Goal: Task Accomplishment & Management: Complete application form

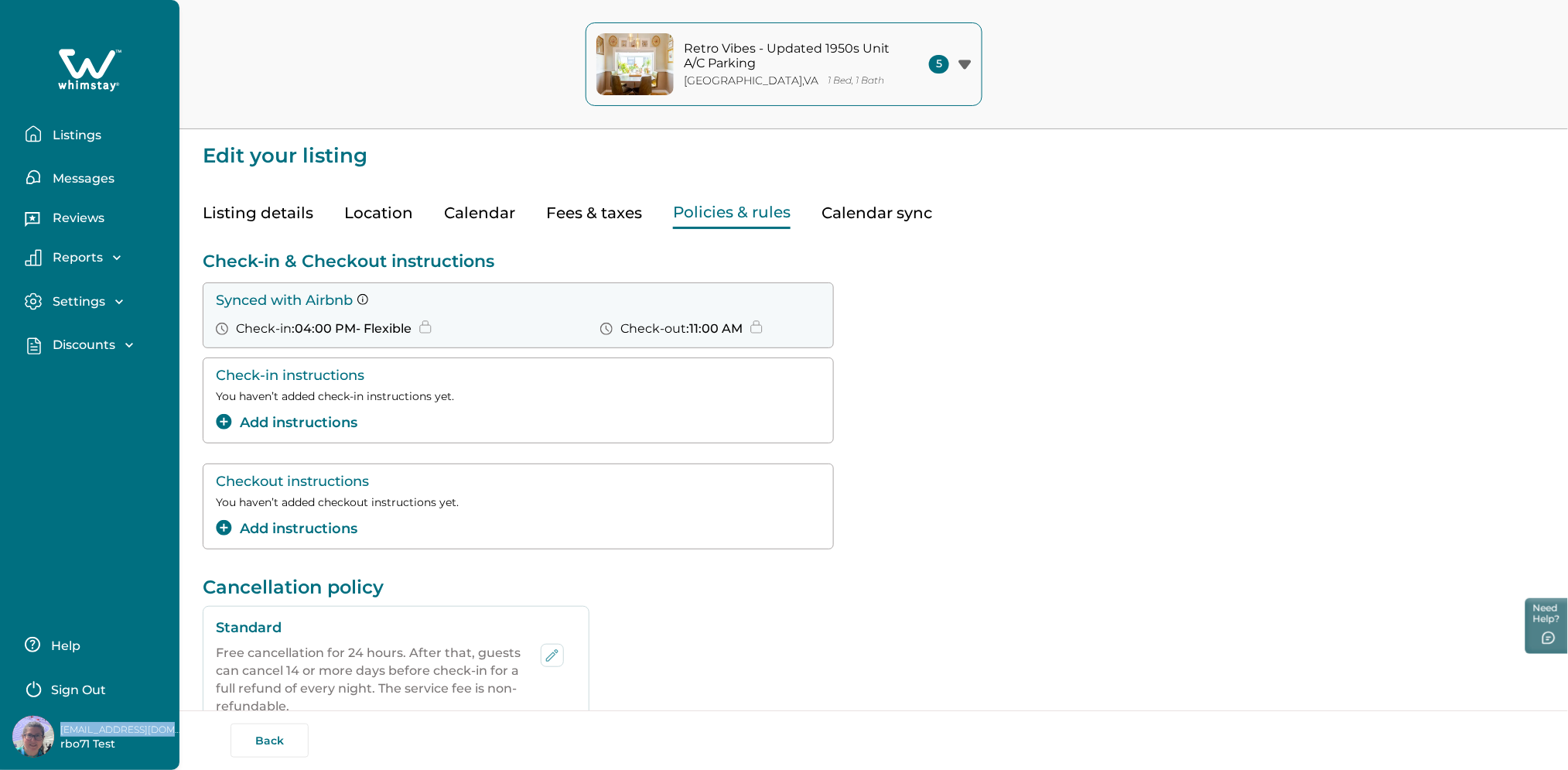
click at [83, 77] on icon at bounding box center [89, 70] width 63 height 46
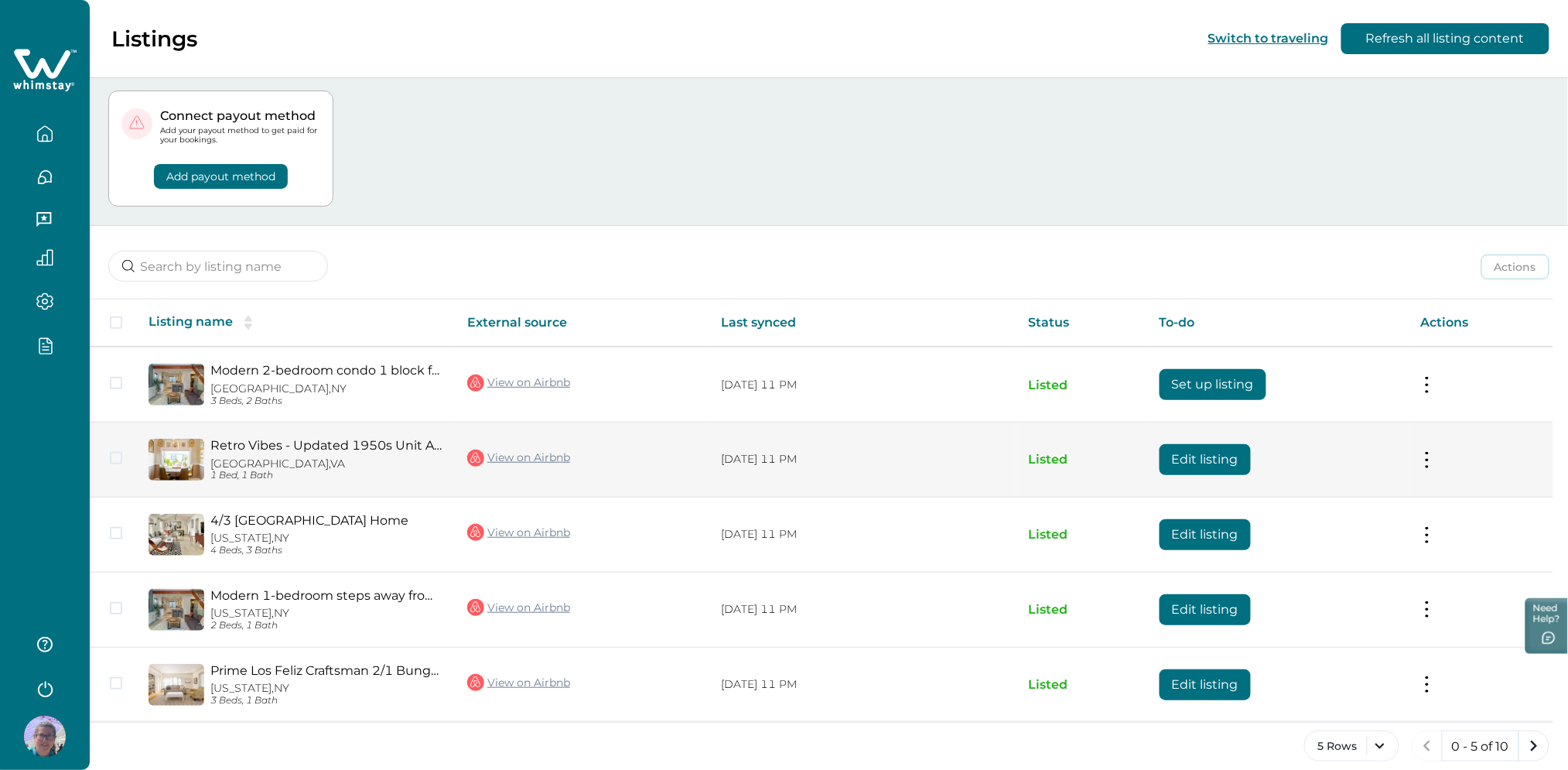
scroll to position [46, 0]
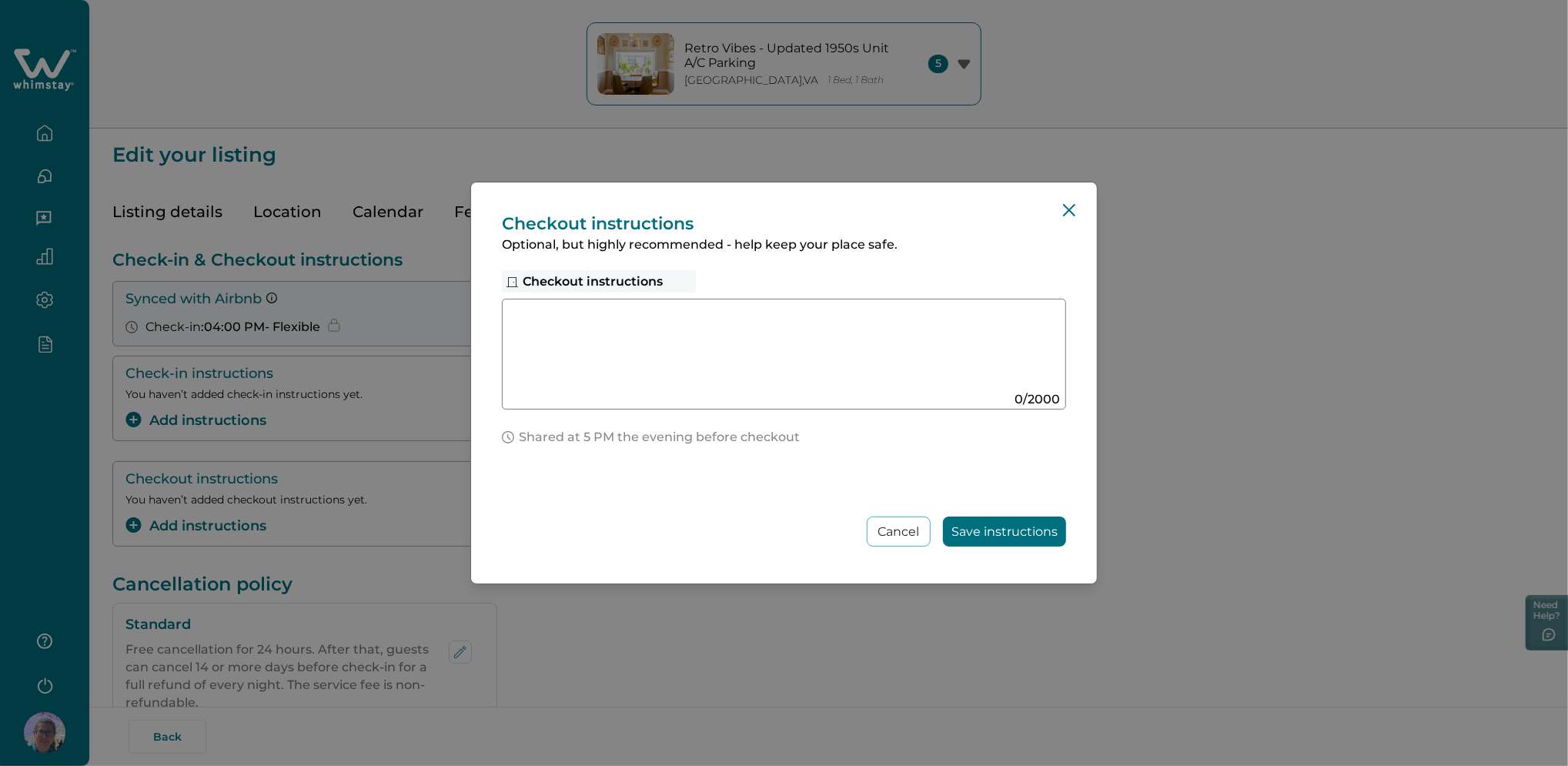
click at [18, 442] on div "Checkout instructions Optional, but highly recommended - help keep your place s…" at bounding box center [784, 383] width 1568 height 766
